Goal: Find specific page/section

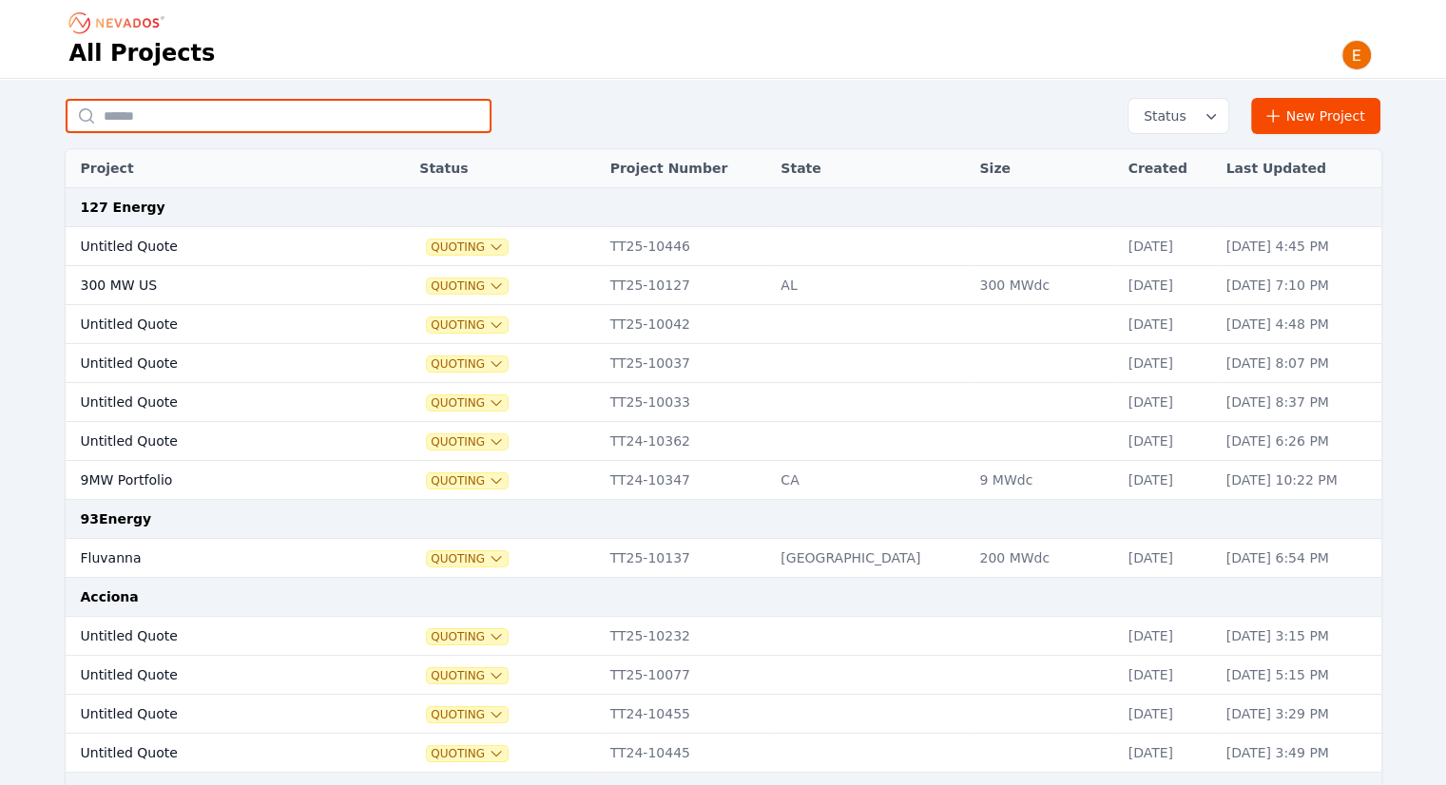
click at [414, 107] on input "text" at bounding box center [279, 116] width 426 height 34
type input "*******"
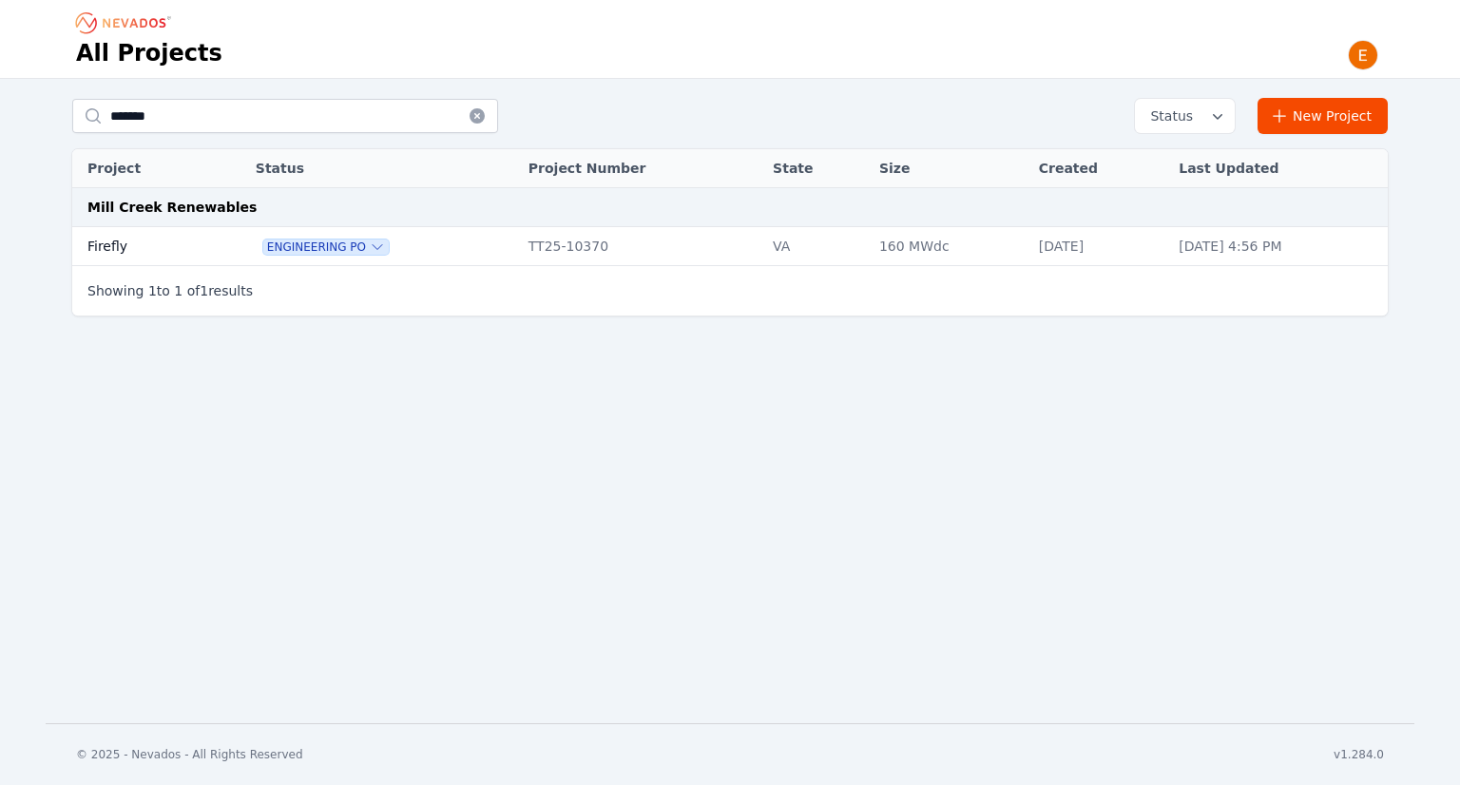
click at [137, 248] on td "Firefly" at bounding box center [142, 246] width 140 height 39
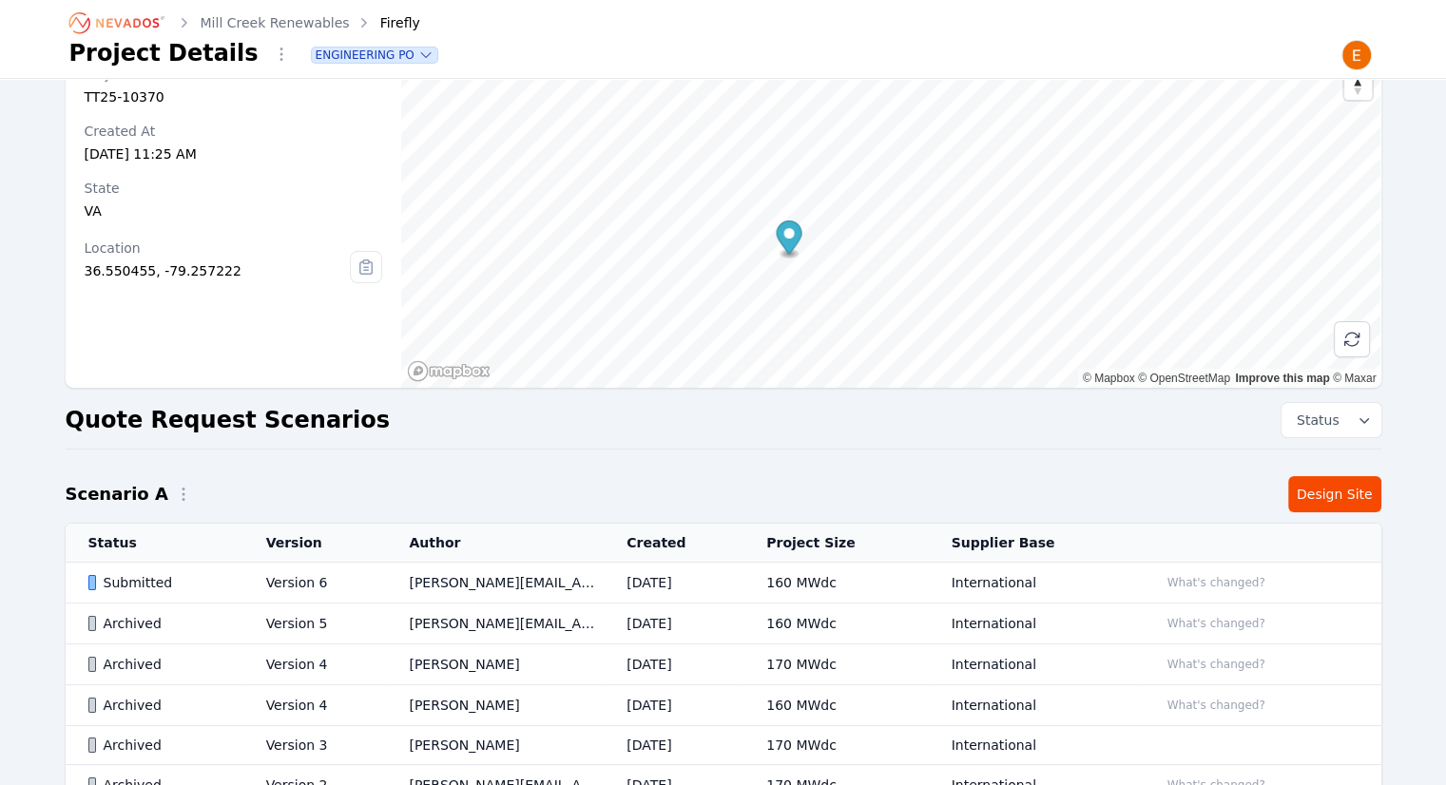
scroll to position [190, 0]
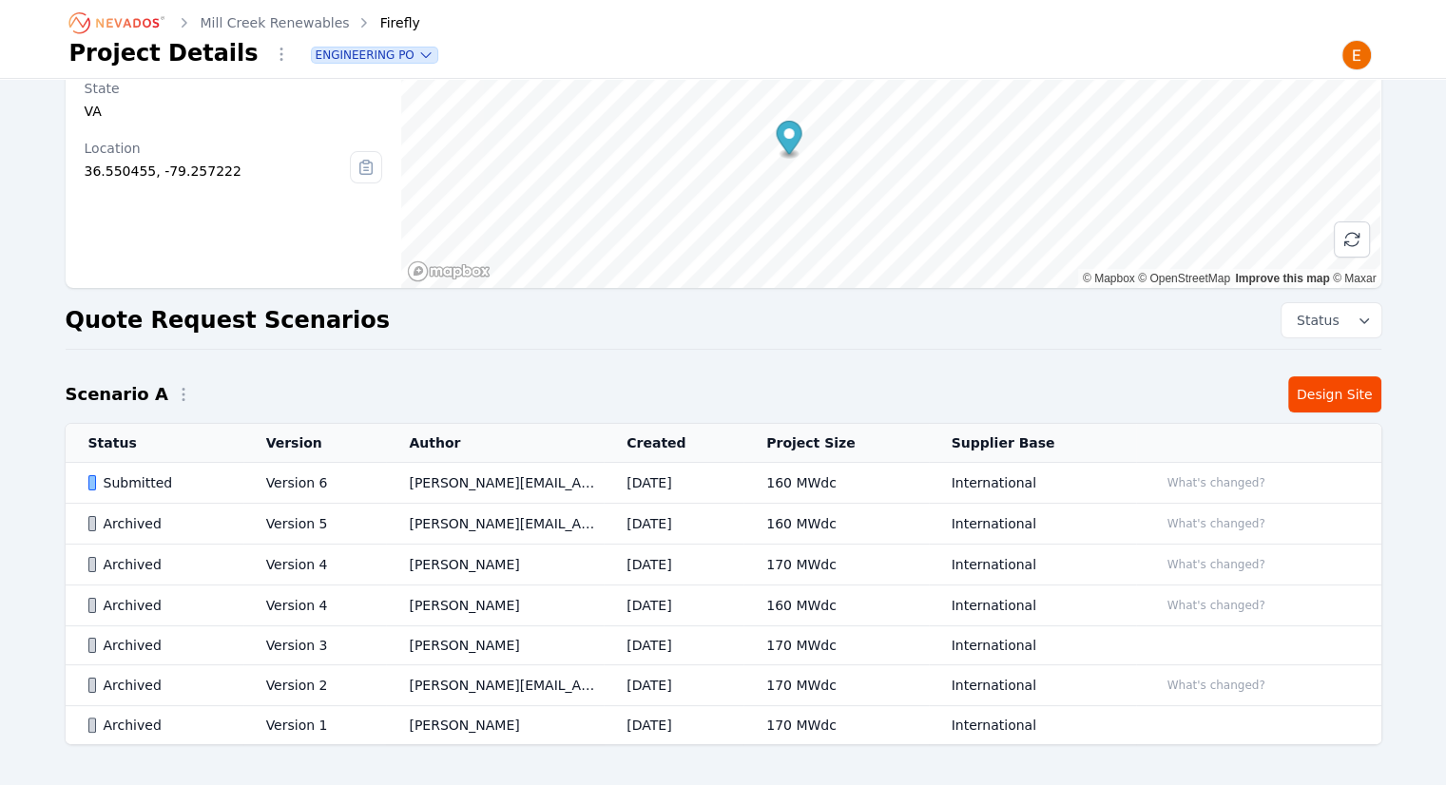
click at [738, 485] on td "[DATE]" at bounding box center [674, 483] width 140 height 41
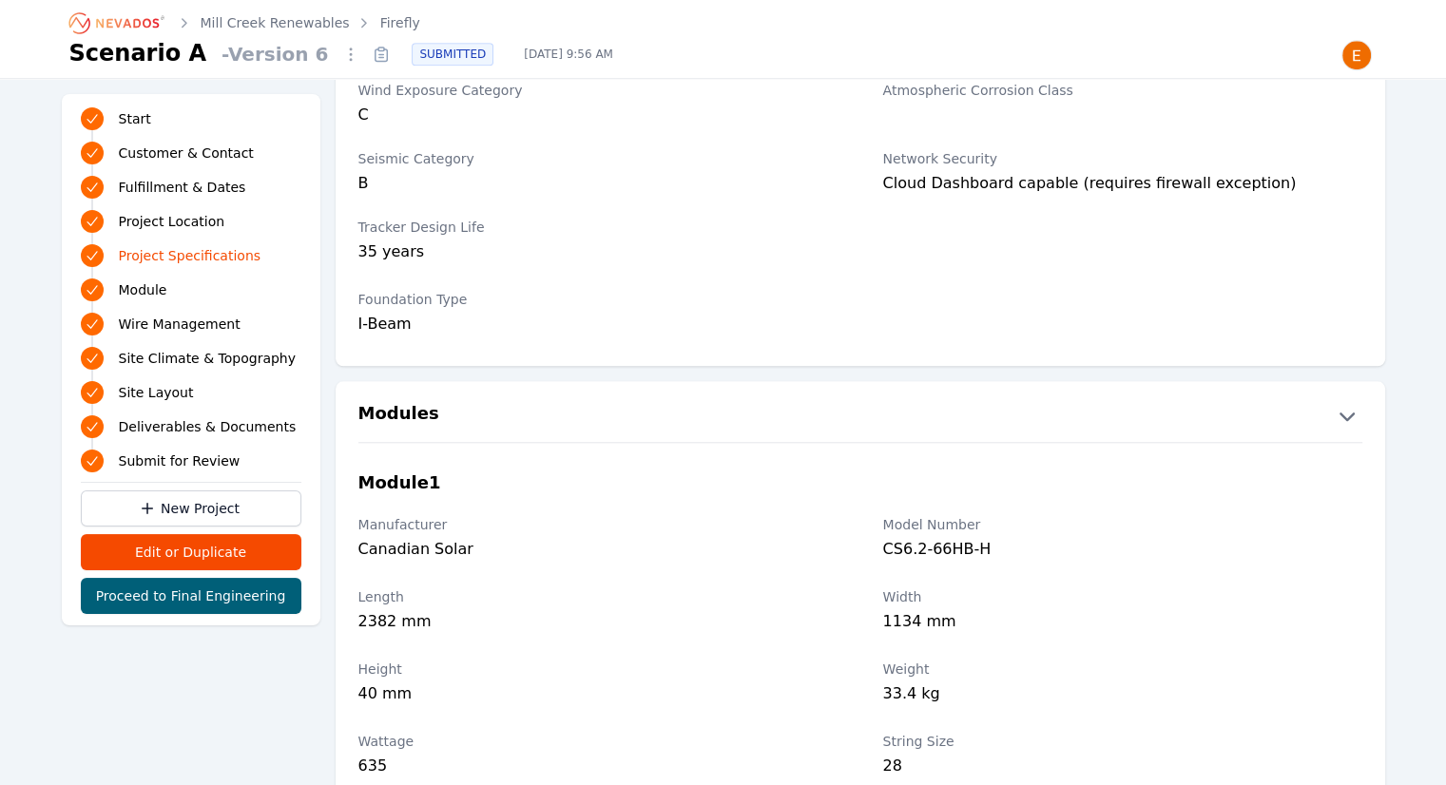
scroll to position [1426, 0]
